Goal: Transaction & Acquisition: Purchase product/service

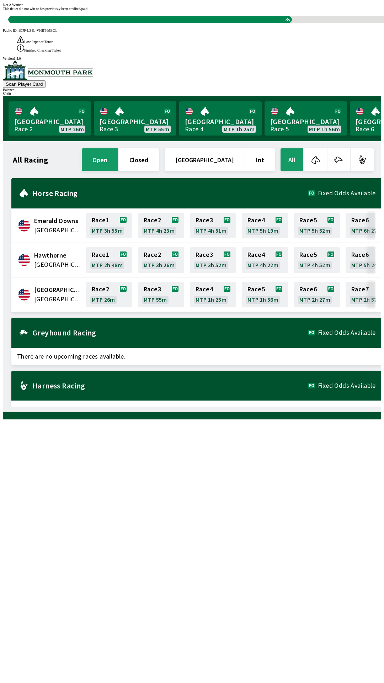
click at [127, 23] on div "This ticket did not win or has previously been credited/paid 3s" at bounding box center [192, 15] width 378 height 16
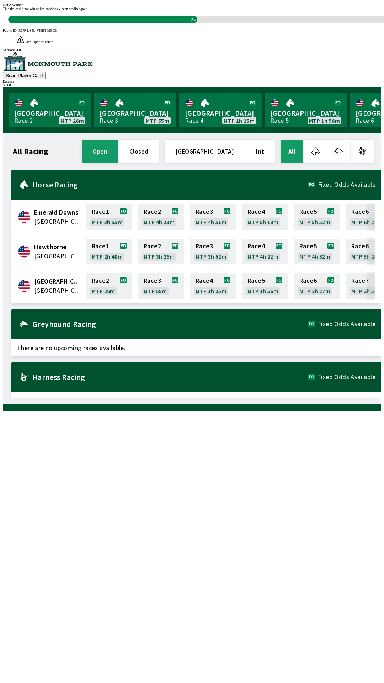
click at [110, 23] on div "Not A Winner This ticket did not win or has previously been credited/paid 2s" at bounding box center [192, 13] width 378 height 20
click at [280, 23] on div "Not A Winner This ticket did not win or has previously been credited/paid 2s" at bounding box center [192, 13] width 378 height 20
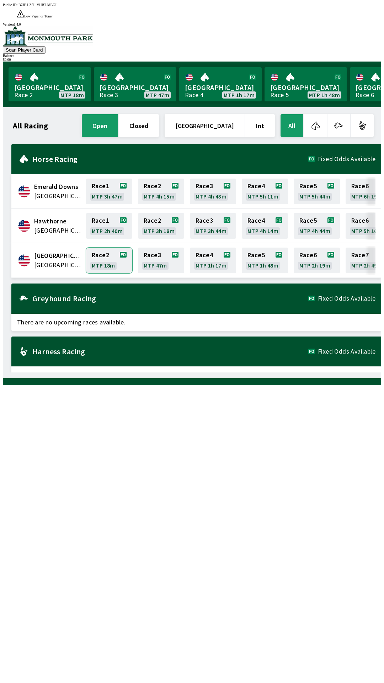
click at [109, 247] on link "Race 2 MTP 18m" at bounding box center [109, 260] width 46 height 26
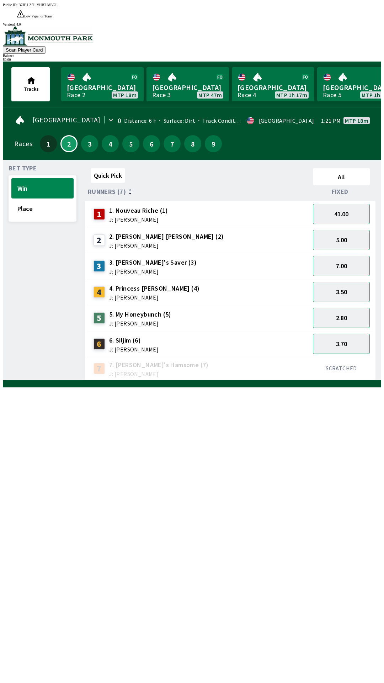
click at [203, 372] on div "Quick Pick All Runners (7) Fixed 1 1. Nouveau Riche (1) J: [PERSON_NAME] 41.00 …" at bounding box center [233, 272] width 296 height 215
click at [196, 380] on div "Quick Pick All Runners (7) Fixed 1 1. Nouveau Riche (1) J: [PERSON_NAME] 41.00 …" at bounding box center [233, 272] width 296 height 215
click at [234, 380] on div "Quick Pick All Runners (7) Fixed 1 1. Nouveau Riche (1) J: [PERSON_NAME] 41.00 …" at bounding box center [233, 272] width 296 height 215
click at [257, 380] on div "Quick Pick All Runners (7) Fixed 1 1. Nouveau Riche (1) J: [PERSON_NAME] 41.00 …" at bounding box center [233, 272] width 296 height 215
click at [266, 380] on div "Quick Pick All Runners (7) Fixed 1 1. Nouveau Riche (1) J: [PERSON_NAME] 41.00 …" at bounding box center [233, 272] width 296 height 215
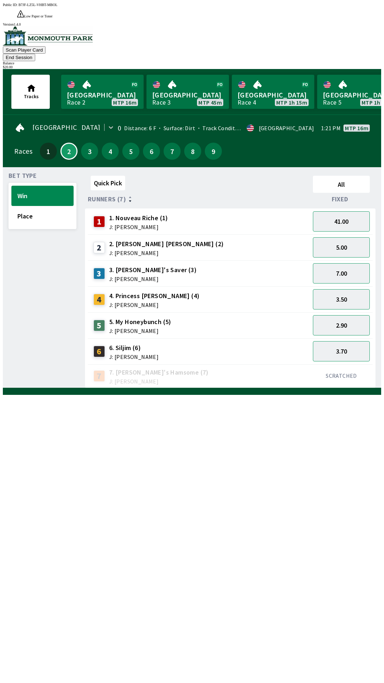
click at [35, 54] on button "End Session" at bounding box center [19, 57] width 32 height 7
